Goal: Information Seeking & Learning: Learn about a topic

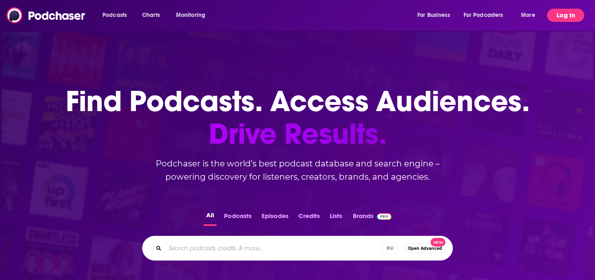
click at [557, 13] on button "Log In" at bounding box center [565, 15] width 37 height 13
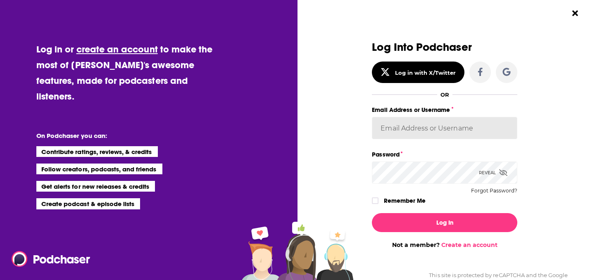
click at [413, 127] on input "Email Address or Username" at bounding box center [444, 128] width 145 height 22
type input "NehaLad"
click at [417, 199] on label "Remember Me" at bounding box center [405, 200] width 42 height 11
click at [378, 204] on input "rememberMe" at bounding box center [375, 204] width 5 height 0
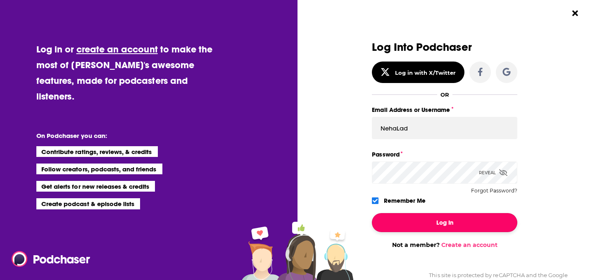
click at [424, 222] on button "Log In" at bounding box center [444, 222] width 145 height 19
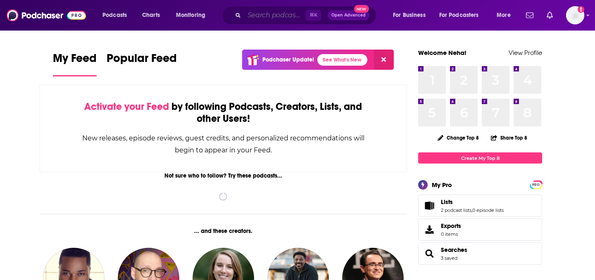
click at [263, 17] on input "Search podcasts, credits, & more..." at bounding box center [275, 15] width 62 height 13
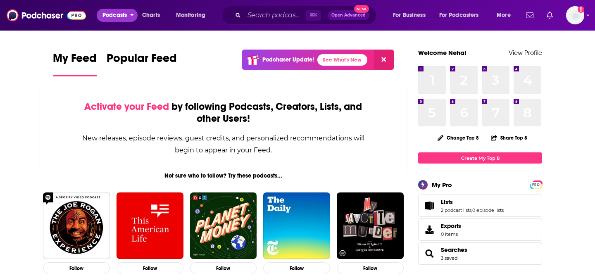
click at [115, 15] on span "Podcasts" at bounding box center [114, 15] width 24 height 12
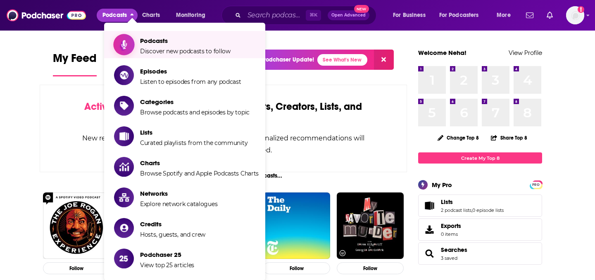
click at [161, 42] on span "Podcasts" at bounding box center [185, 41] width 90 height 8
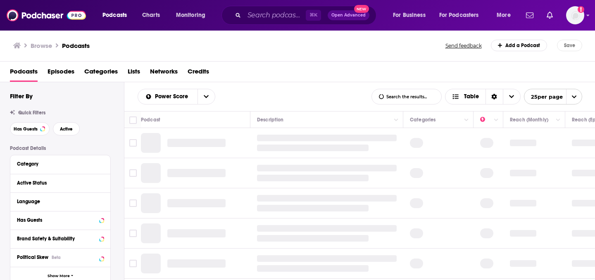
scroll to position [26, 0]
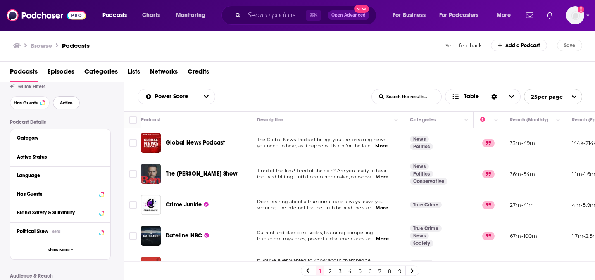
click at [66, 103] on span "Active" at bounding box center [66, 103] width 13 height 5
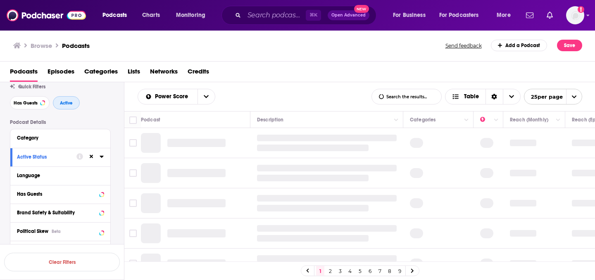
scroll to position [46, 0]
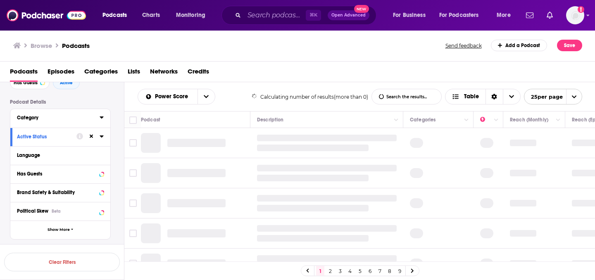
click at [101, 119] on icon at bounding box center [102, 117] width 4 height 7
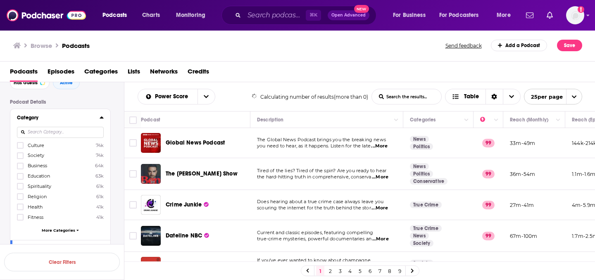
click at [77, 131] on input at bounding box center [60, 132] width 87 height 11
type input "f"
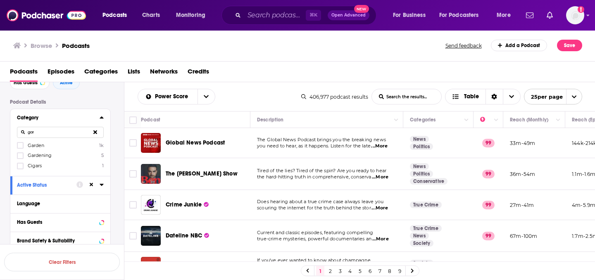
type input "gar"
click at [50, 155] on span "Gardening" at bounding box center [40, 155] width 24 height 6
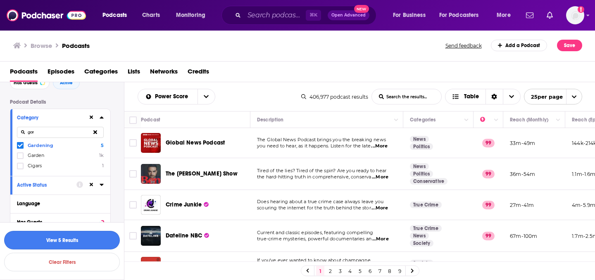
click at [60, 242] on button "View 5 Results" at bounding box center [62, 240] width 116 height 19
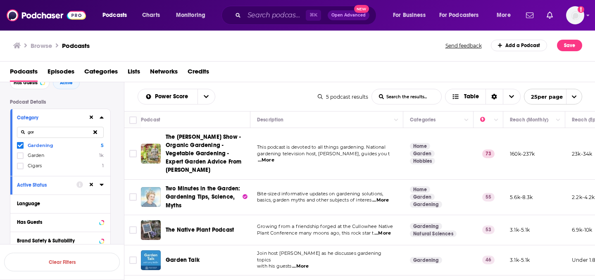
scroll to position [25, 0]
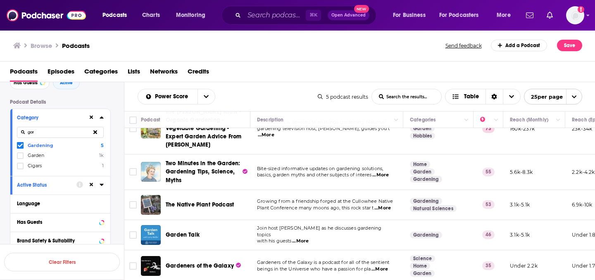
click at [357, 160] on td "Bite-sized informative updates on gardening solutions, basics, garden myths and…" at bounding box center [326, 171] width 153 height 35
